Goal: Information Seeking & Learning: Compare options

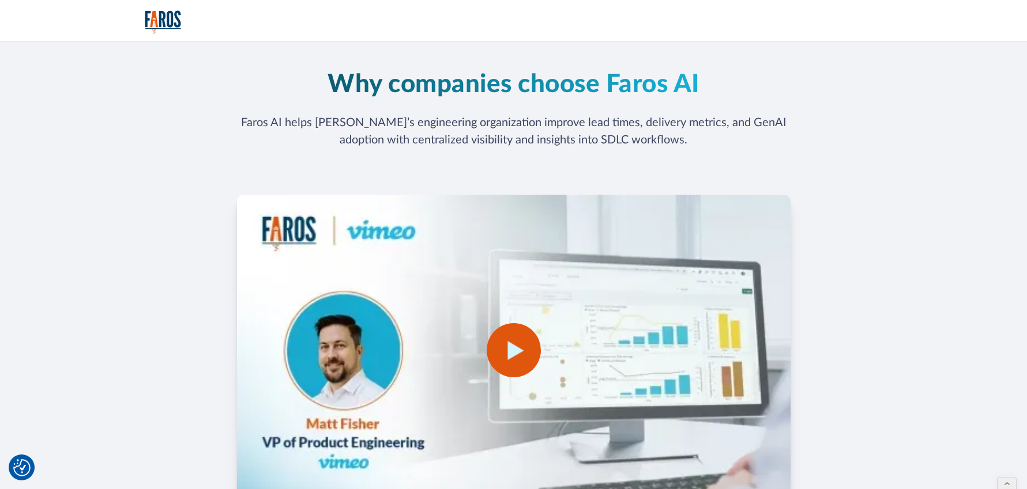
scroll to position [2260, 0]
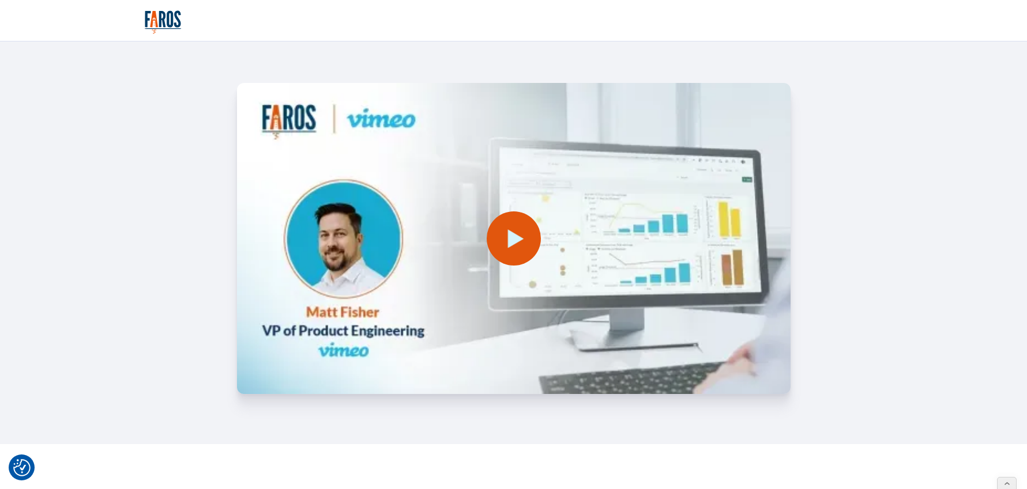
click at [481, 232] on div "open lightbox" at bounding box center [513, 238] width 553 height 311
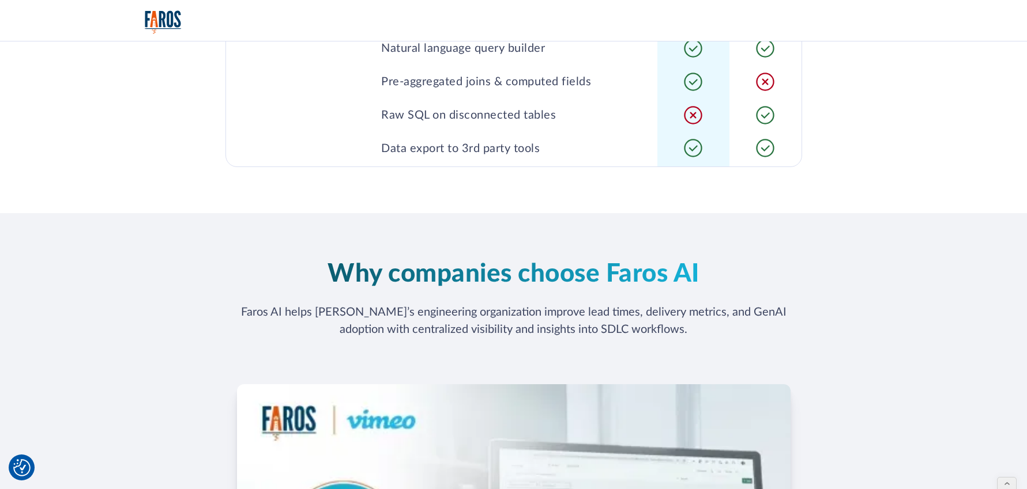
scroll to position [2279, 0]
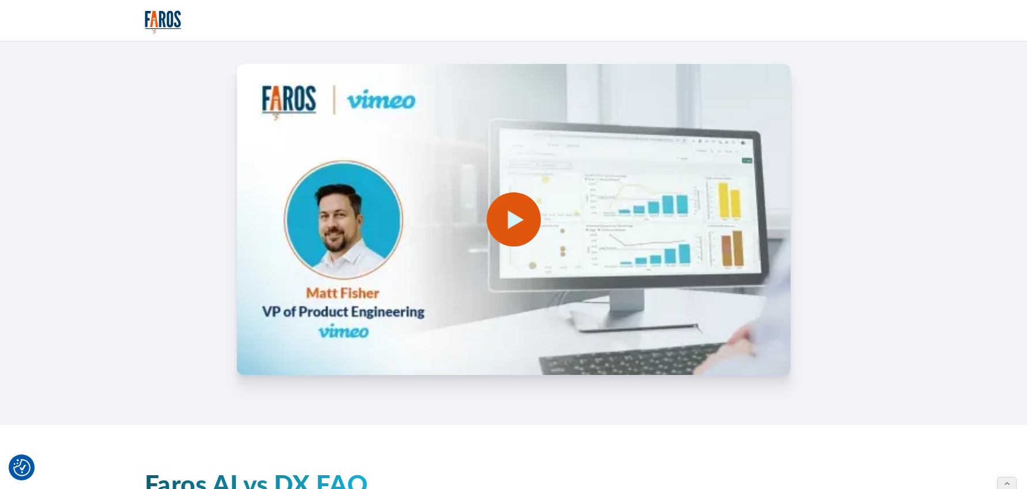
click at [505, 205] on div "open lightbox" at bounding box center [513, 220] width 54 height 54
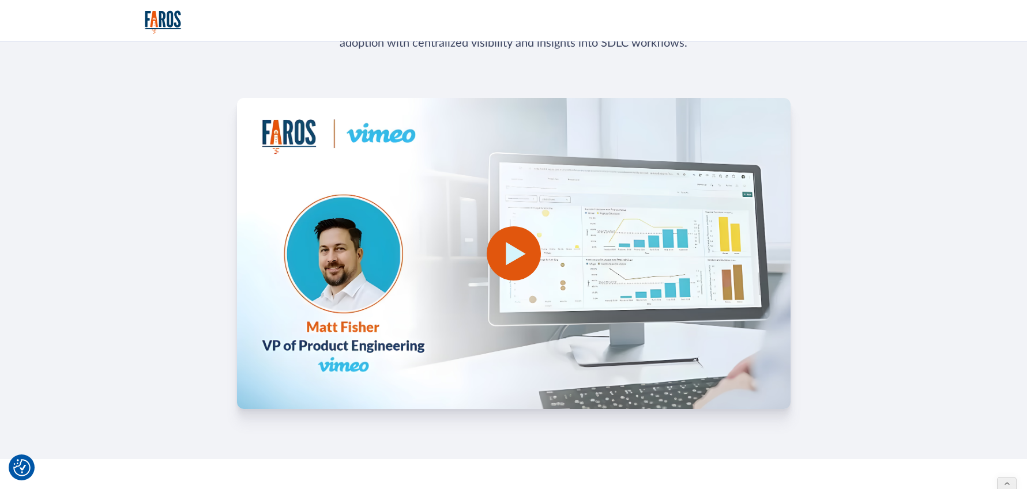
scroll to position [2252, 0]
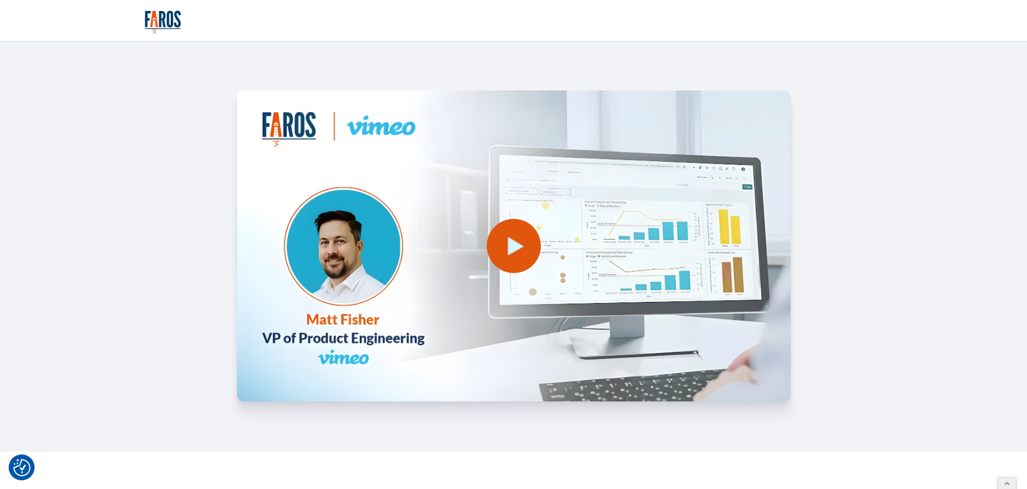
click at [527, 257] on div "open lightbox" at bounding box center [513, 245] width 553 height 311
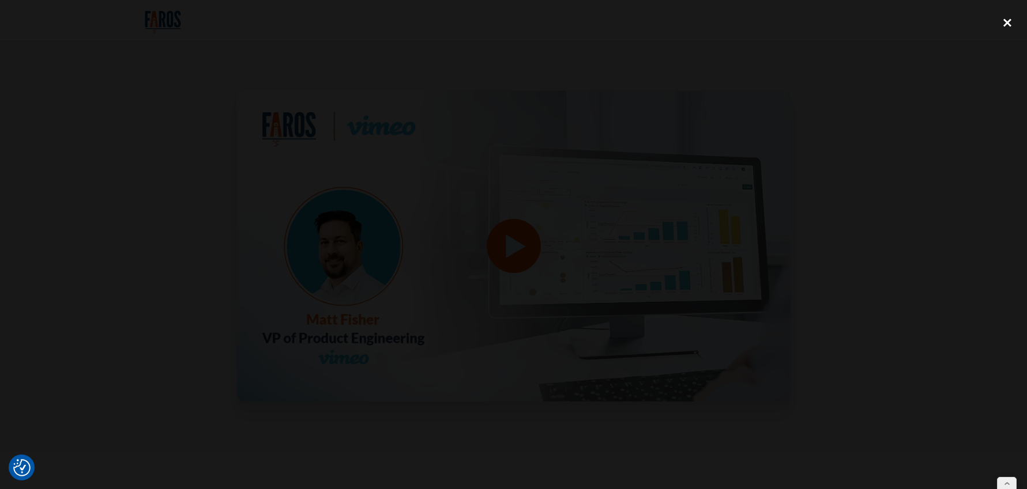
click at [1007, 22] on div "close lightbox" at bounding box center [1006, 22] width 39 height 25
